Goal: Transaction & Acquisition: Book appointment/travel/reservation

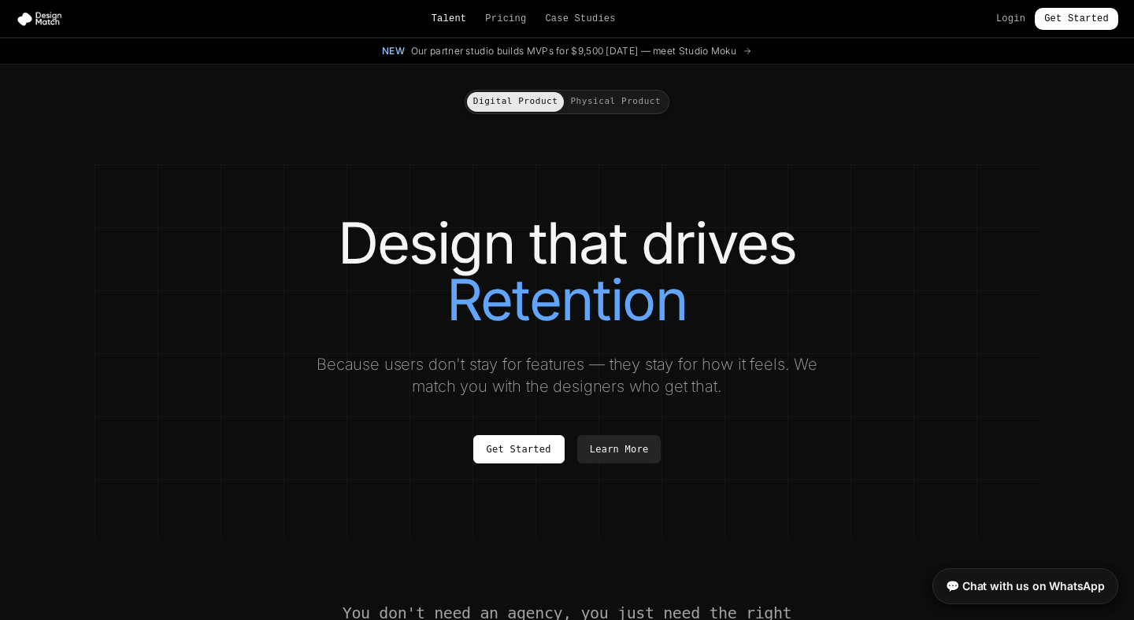
click at [454, 20] on link "Talent" at bounding box center [448, 19] width 35 height 13
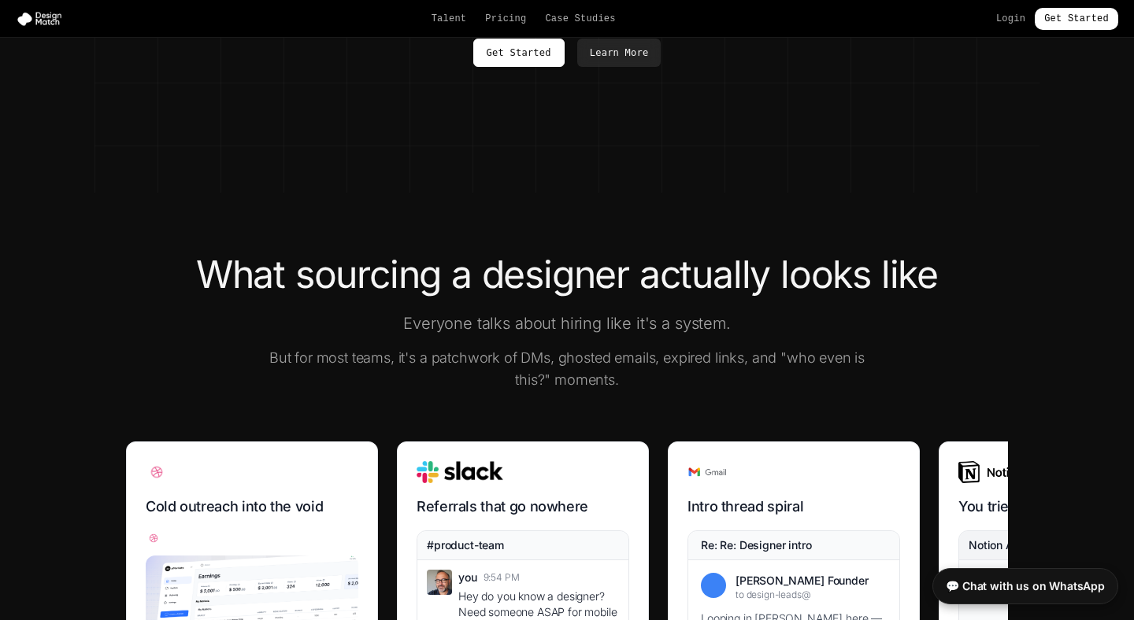
scroll to position [188, 0]
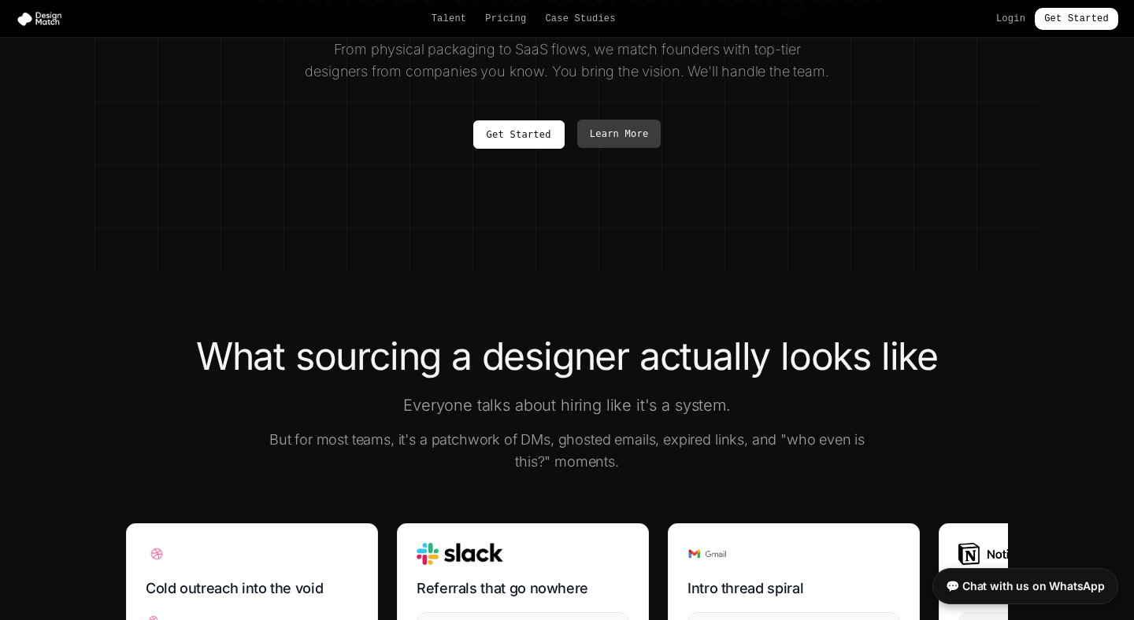
click at [630, 130] on link "Learn More" at bounding box center [619, 134] width 84 height 28
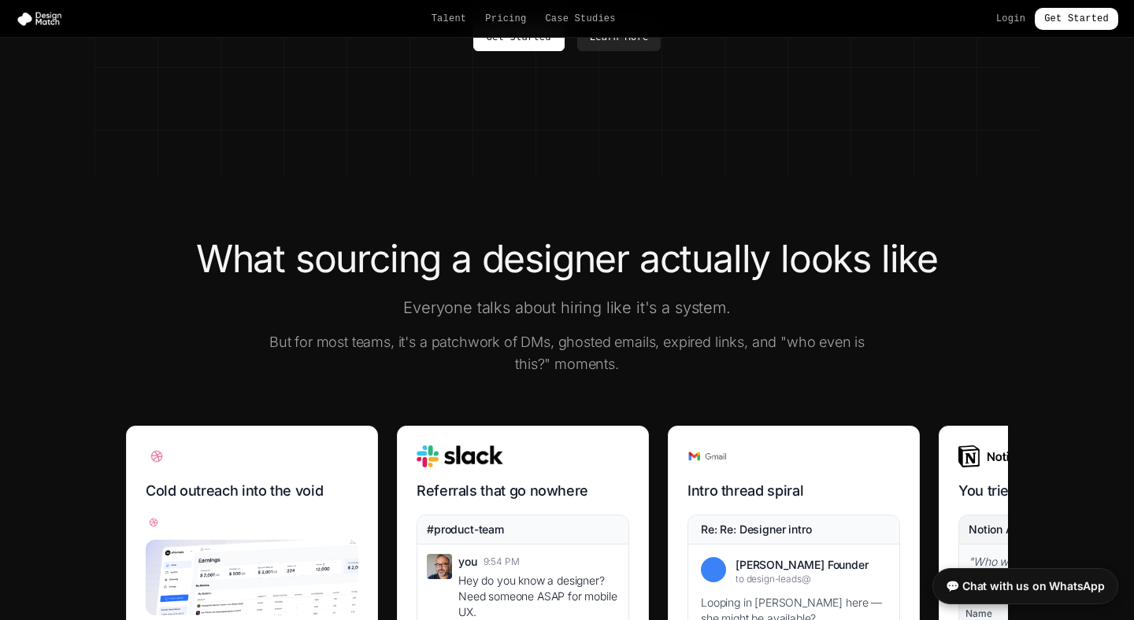
scroll to position [0, 0]
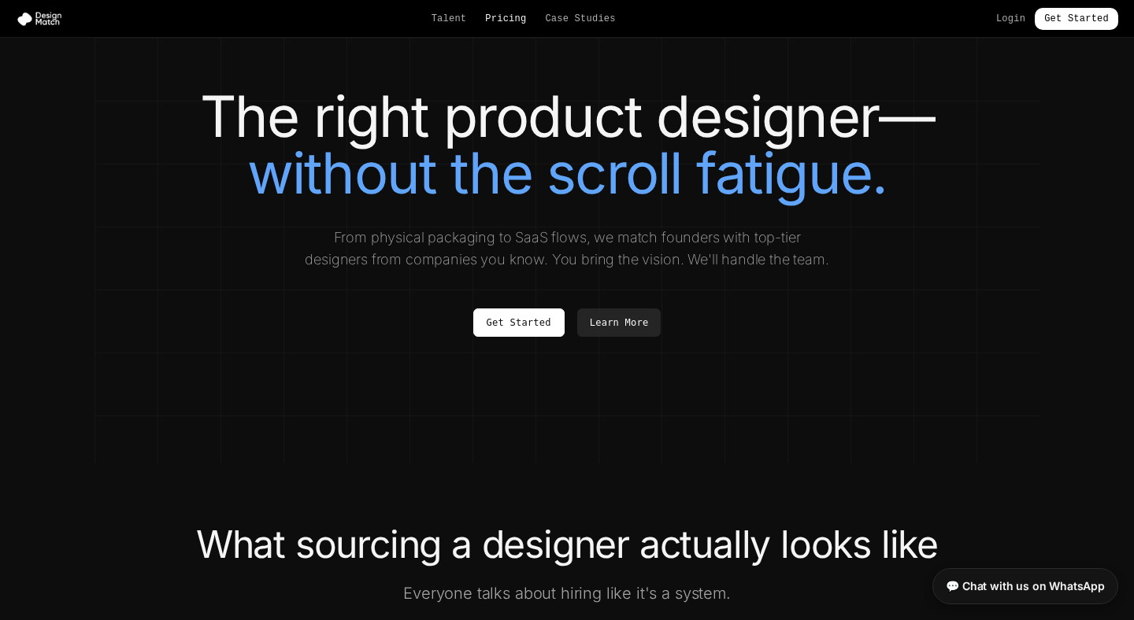
click at [505, 14] on link "Pricing" at bounding box center [505, 19] width 41 height 13
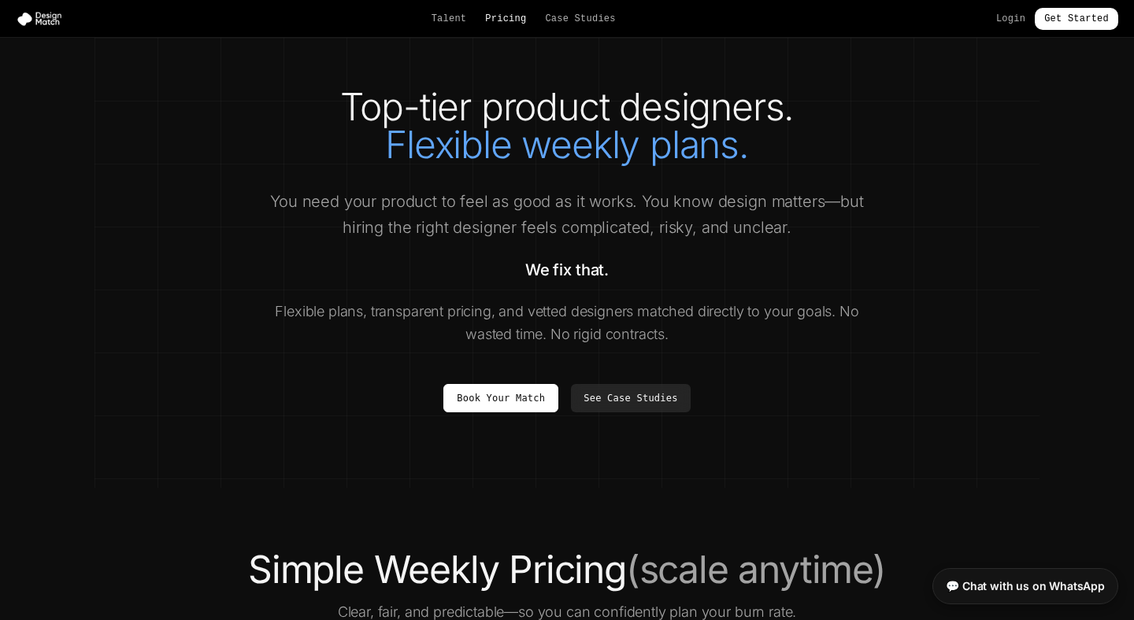
click at [504, 18] on link "Pricing" at bounding box center [505, 19] width 41 height 13
click at [601, 394] on link "See Case Studies" at bounding box center [630, 397] width 119 height 28
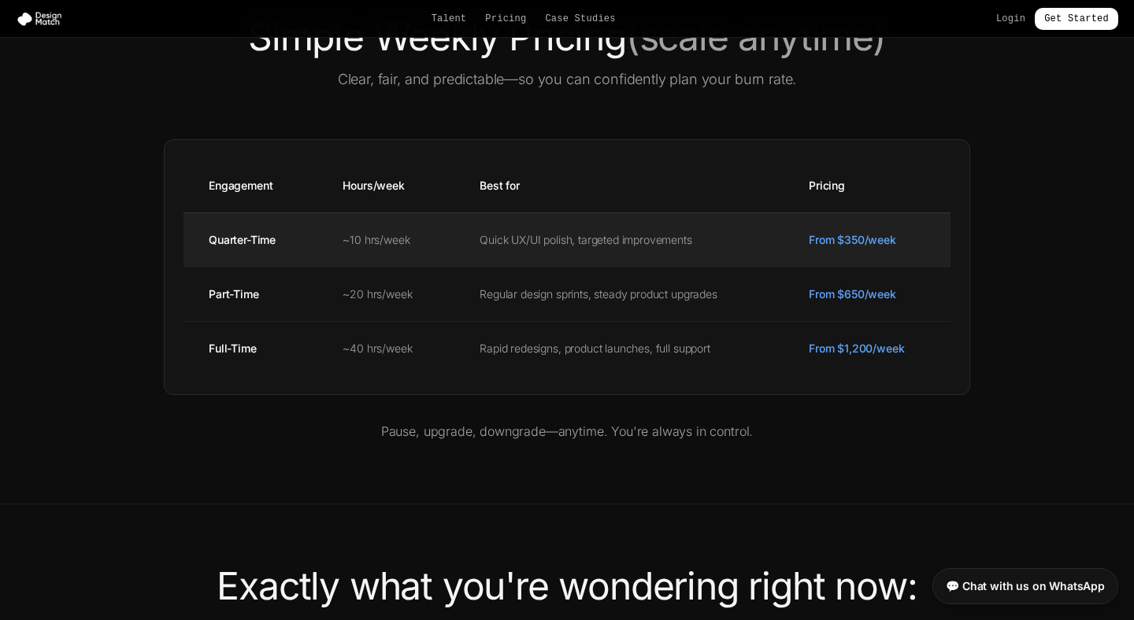
scroll to position [534, 0]
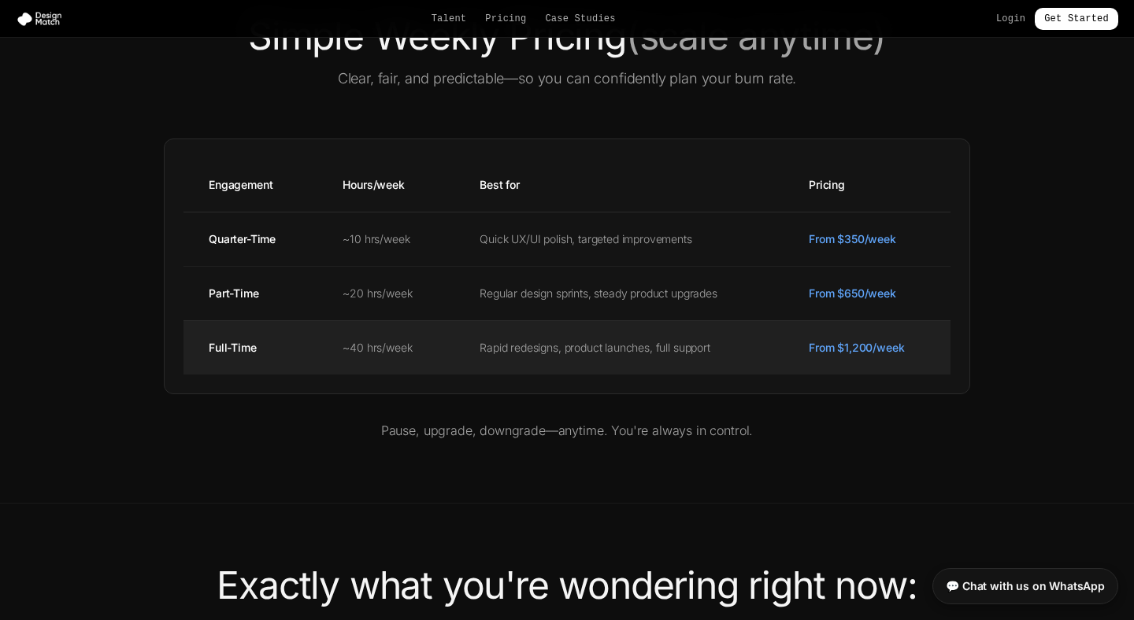
click at [616, 361] on td "Rapid redesigns, product launches, full support" at bounding box center [618, 347] width 329 height 54
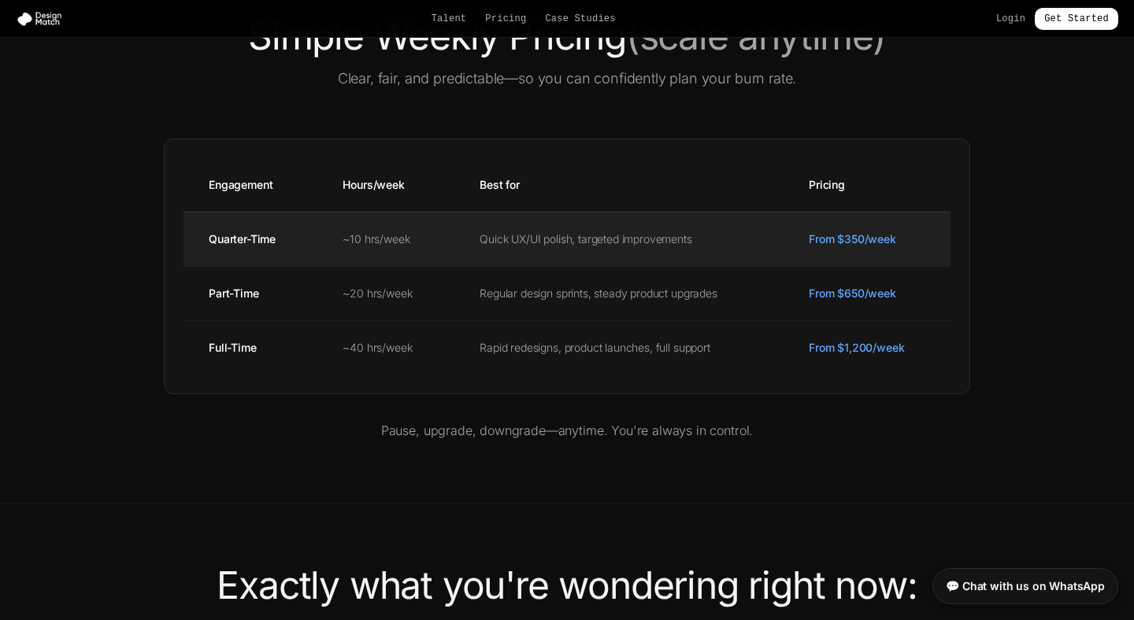
click at [632, 238] on td "Quick UX/UI polish, targeted improvements" at bounding box center [618, 239] width 329 height 54
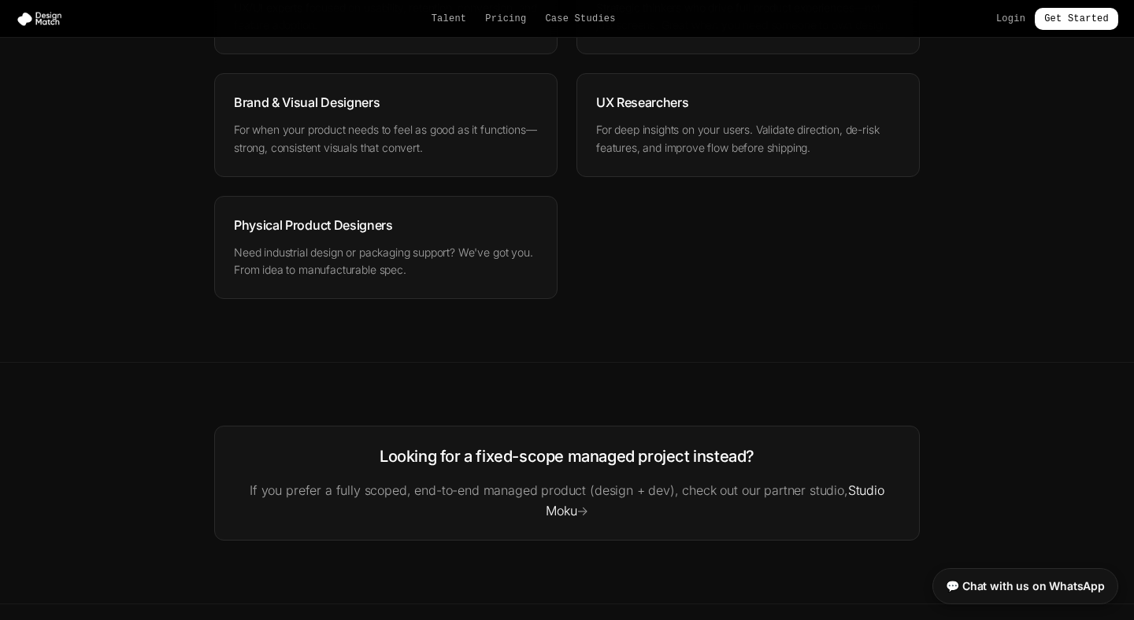
scroll to position [2264, 0]
click at [847, 485] on link "Studio Moku" at bounding box center [715, 498] width 338 height 36
click at [439, 258] on p "Need industrial design or packaging support? We've got you. From idea to manufa…" at bounding box center [386, 258] width 304 height 36
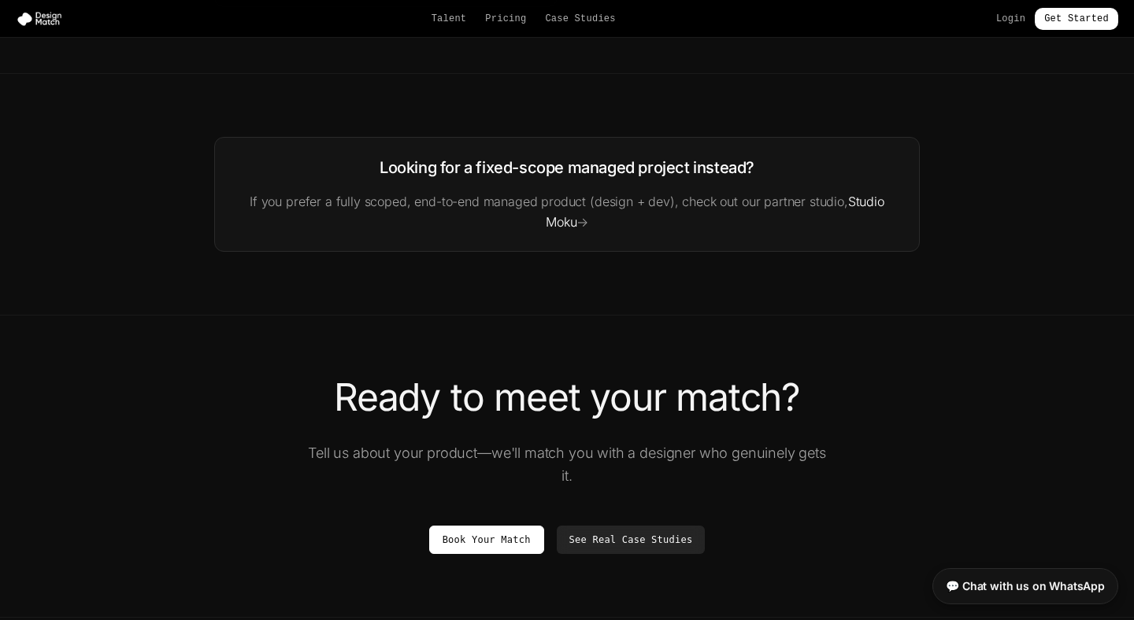
scroll to position [2558, 0]
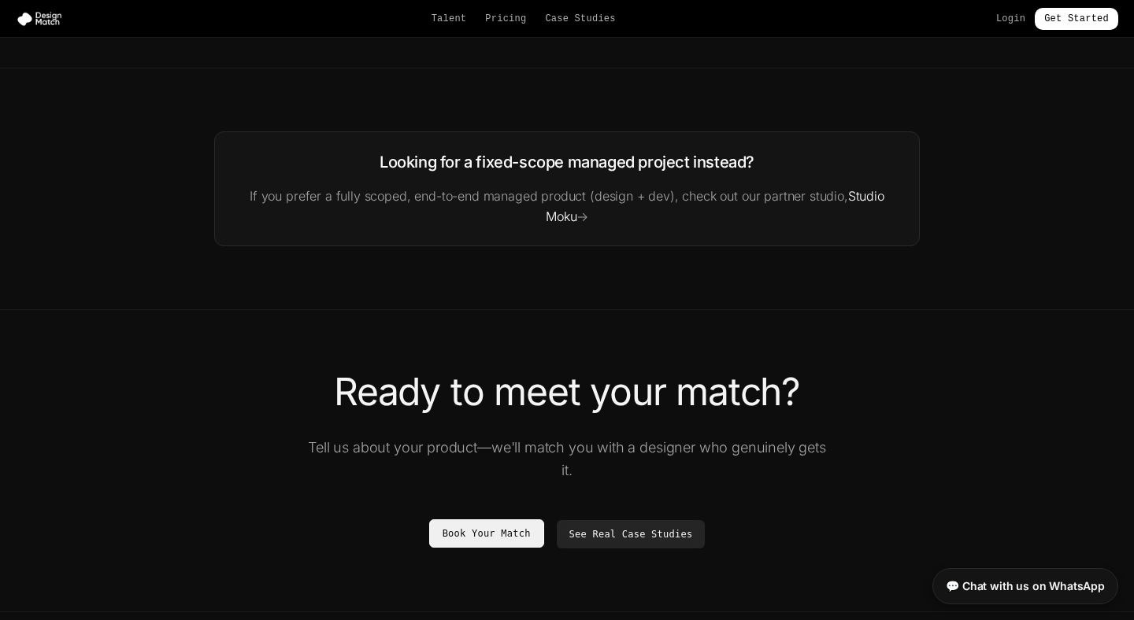
click at [504, 531] on link "Book Your Match" at bounding box center [486, 534] width 115 height 28
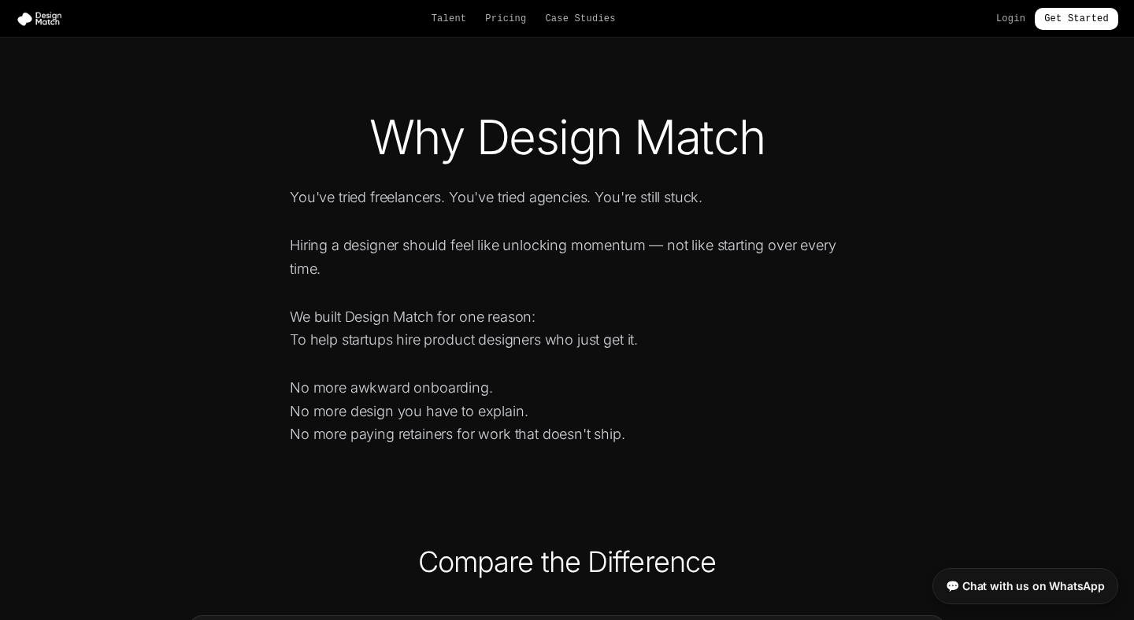
scroll to position [8, 0]
